Goal: Transaction & Acquisition: Obtain resource

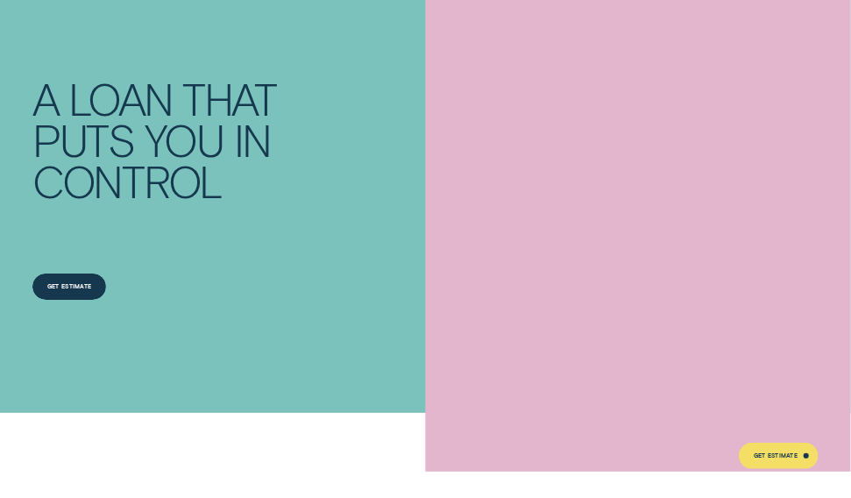
scroll to position [88, 0]
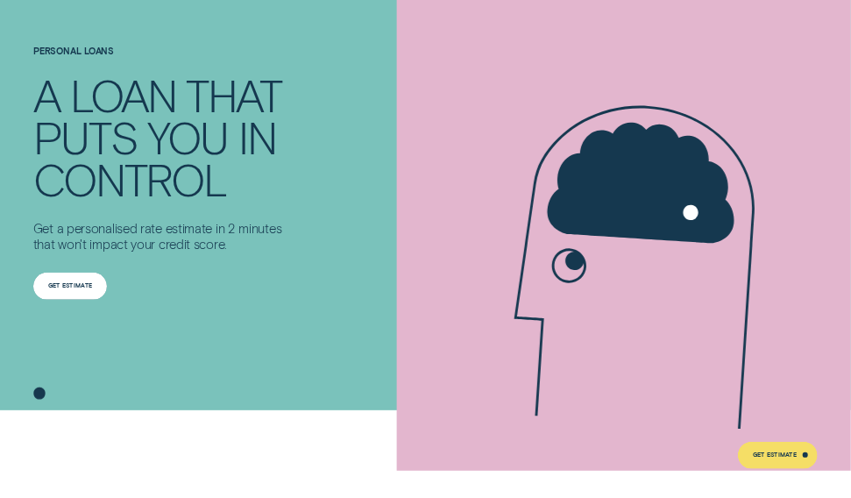
click at [72, 288] on div "Get Estimate" at bounding box center [70, 285] width 44 height 5
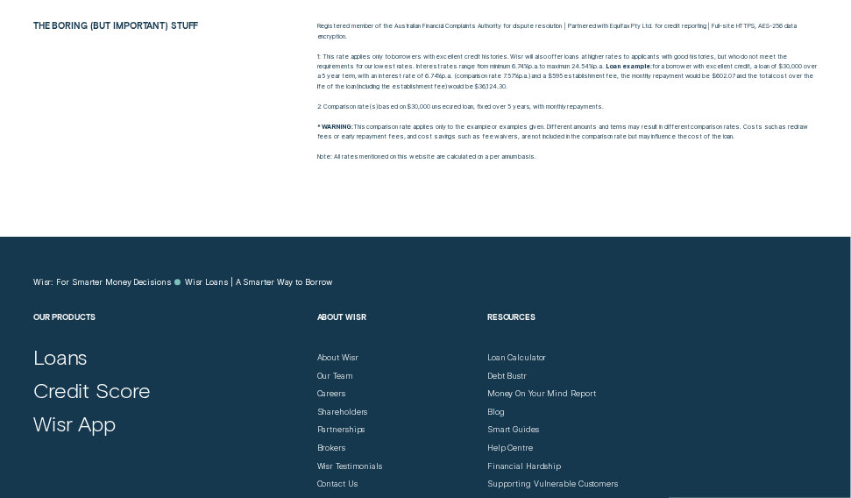
scroll to position [4383, 0]
